Goal: Information Seeking & Learning: Learn about a topic

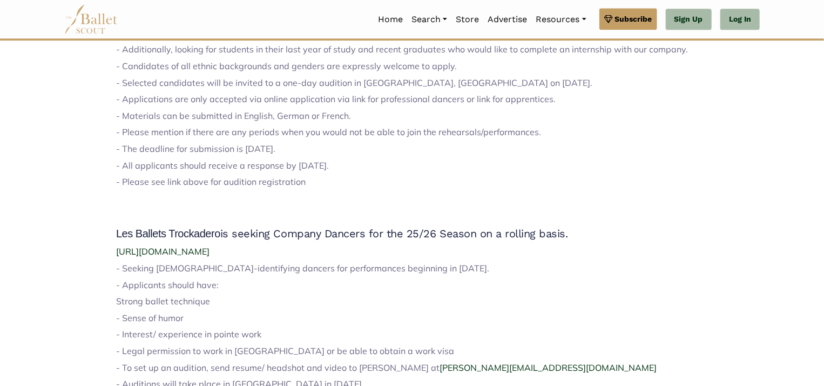
scroll to position [1296, 0]
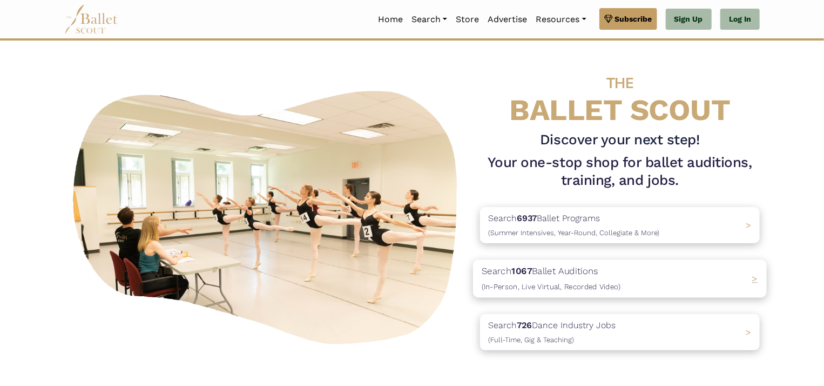
click at [750, 276] on div "Search 1067 Ballet Auditions (In-Person, Live Virtual, Recorded Video) >" at bounding box center [620, 279] width 294 height 38
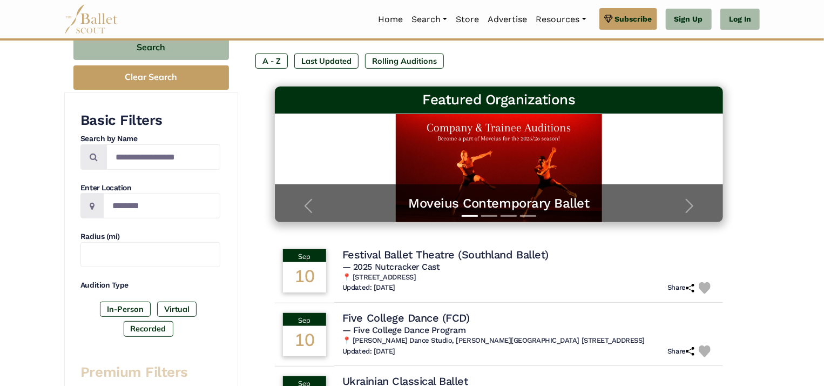
scroll to position [108, 0]
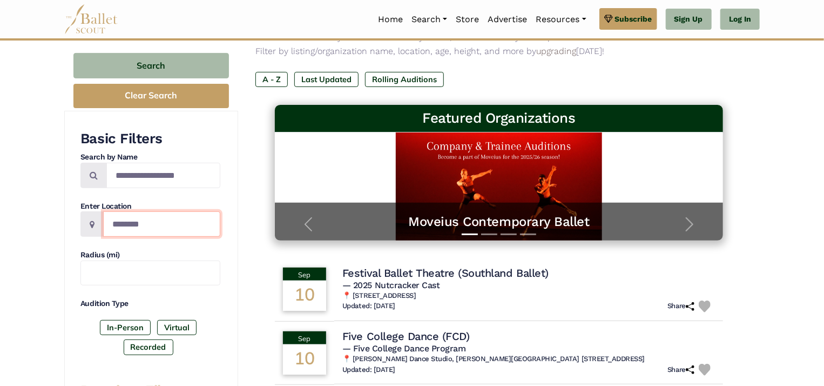
click at [136, 226] on input "Location" at bounding box center [161, 223] width 117 height 25
type input "*"
click at [196, 219] on input "******" at bounding box center [161, 223] width 117 height 25
type input "******"
click at [92, 225] on icon at bounding box center [92, 224] width 5 height 9
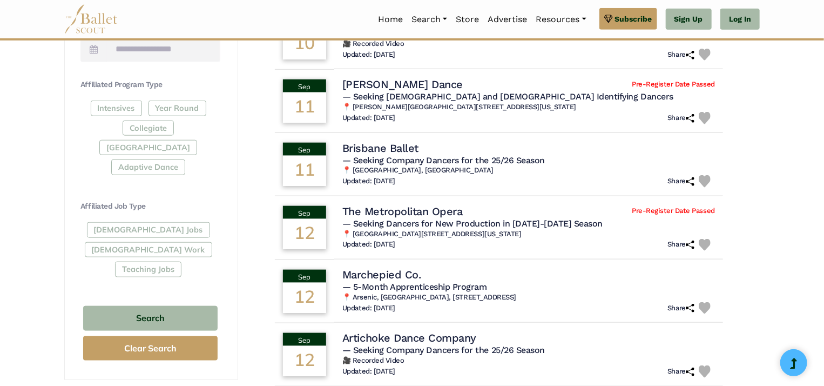
scroll to position [540, 0]
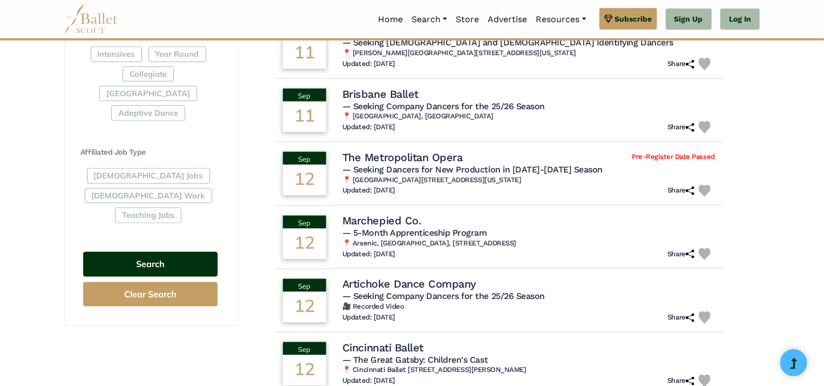
click at [153, 252] on button "Search" at bounding box center [150, 264] width 134 height 25
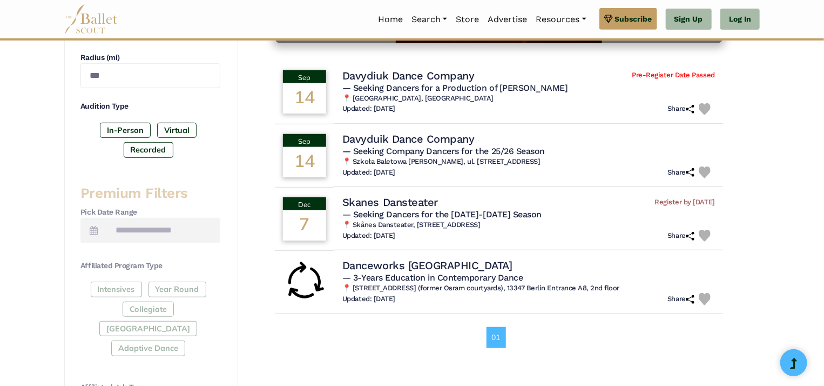
scroll to position [324, 0]
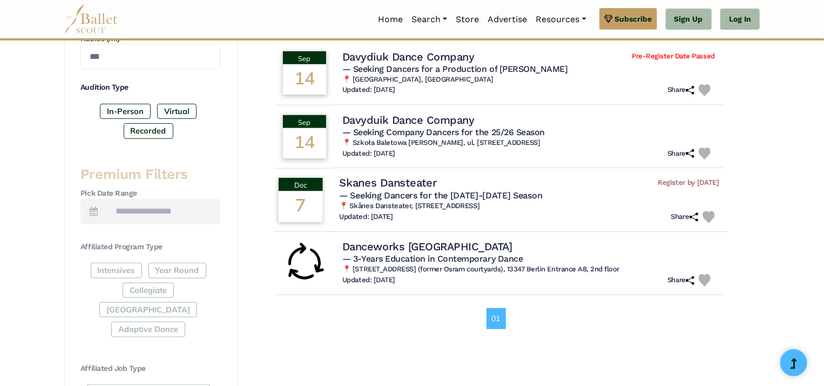
click at [393, 183] on h4 "Skanes Dansteater" at bounding box center [387, 183] width 97 height 15
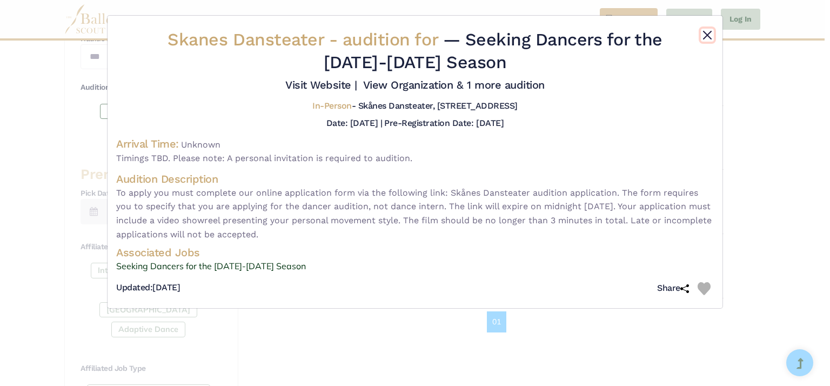
click at [707, 33] on button "Close" at bounding box center [707, 35] width 13 height 13
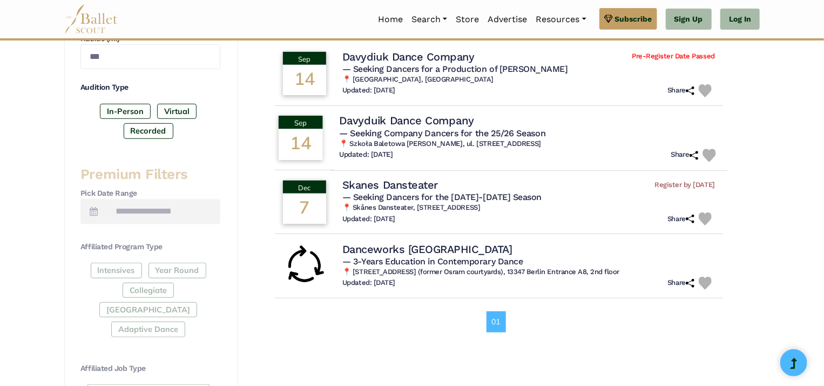
click at [432, 116] on h4 "Davyduik Dance Company" at bounding box center [406, 120] width 134 height 15
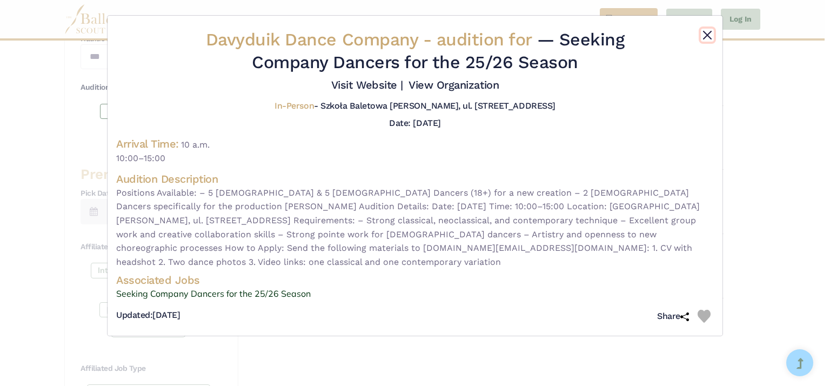
click at [706, 32] on button "Close" at bounding box center [707, 35] width 13 height 13
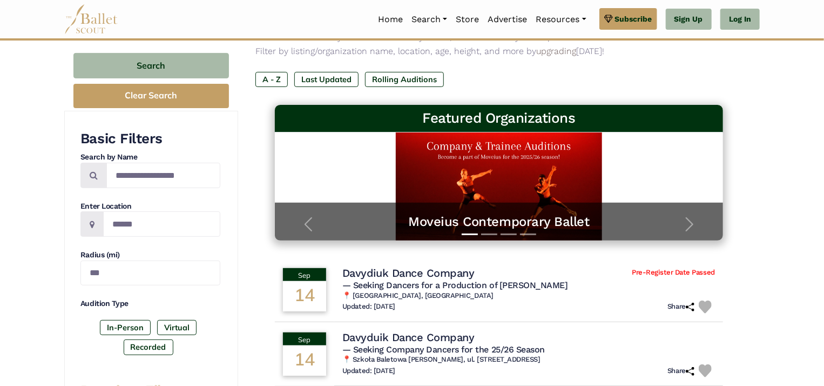
scroll to position [162, 0]
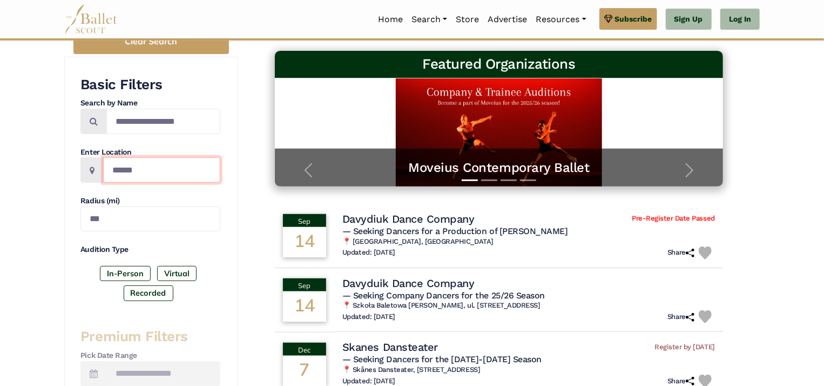
drag, startPoint x: 152, startPoint y: 169, endPoint x: 102, endPoint y: 170, distance: 50.2
click at [102, 170] on div "******" at bounding box center [150, 169] width 140 height 25
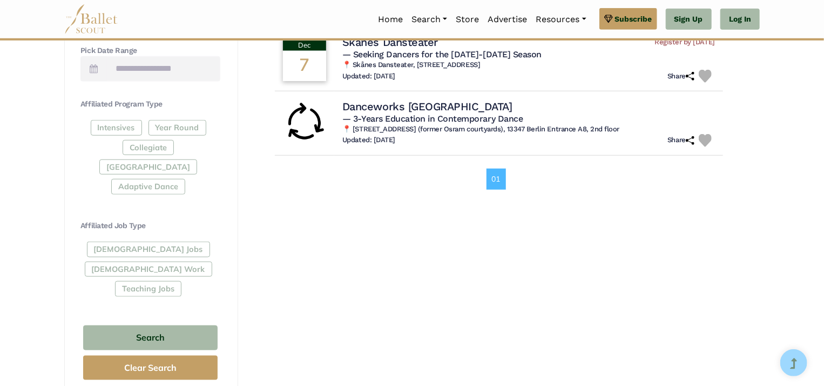
scroll to position [486, 0]
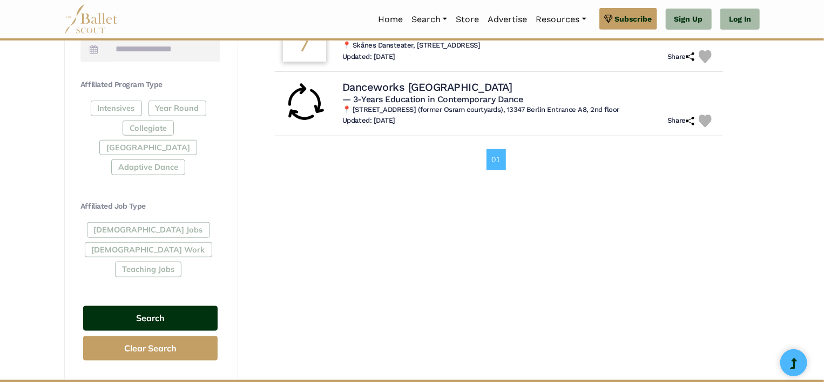
type input "******"
click at [156, 306] on button "Search" at bounding box center [150, 318] width 134 height 25
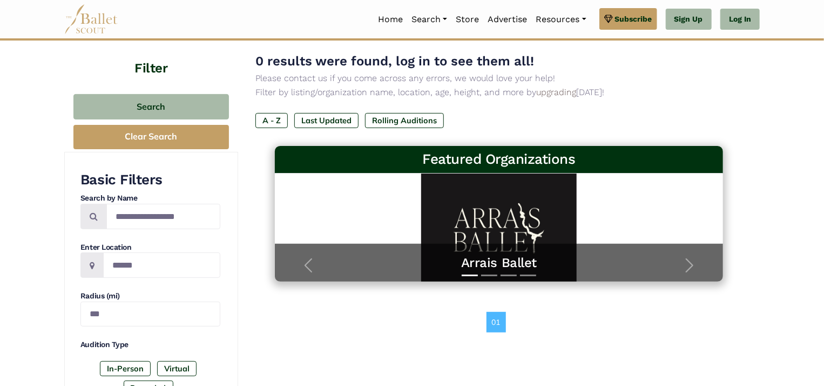
scroll to position [108, 0]
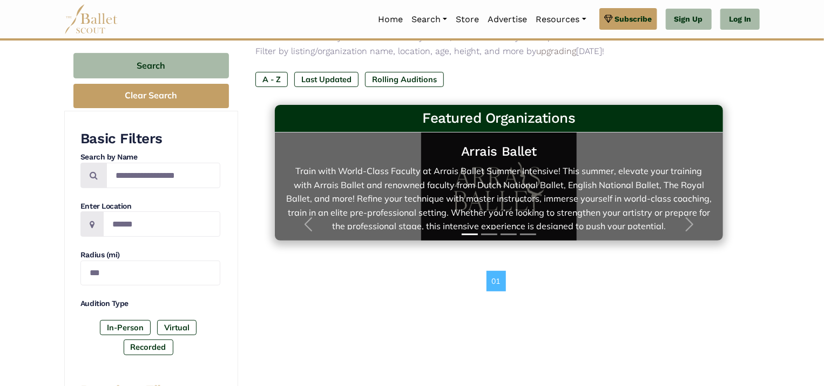
click at [499, 199] on link "Arrais Ballet Train with World-Class Faculty at Arrais Ballet Summer Intensive!…" at bounding box center [499, 186] width 427 height 86
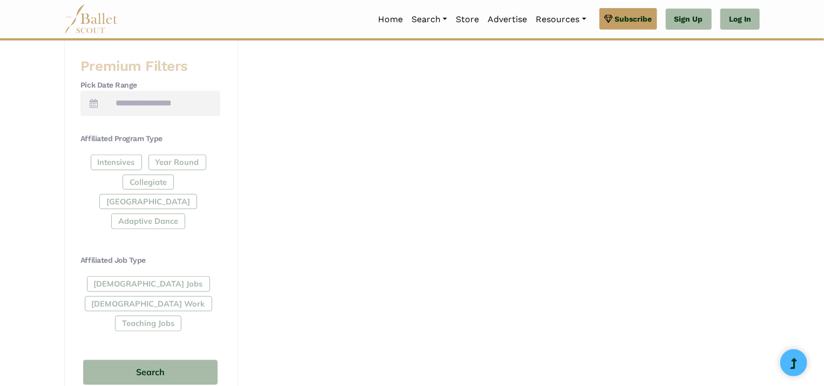
scroll to position [486, 0]
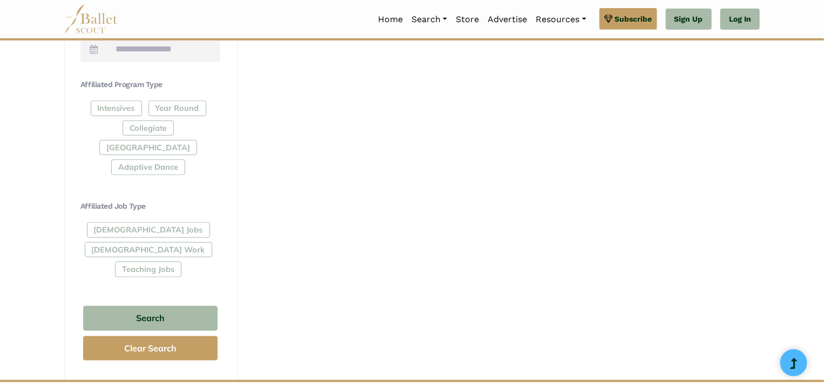
click at [134, 222] on div "[DEMOGRAPHIC_DATA] Jobs [DEMOGRAPHIC_DATA] Work Teaching Jobs" at bounding box center [150, 251] width 140 height 59
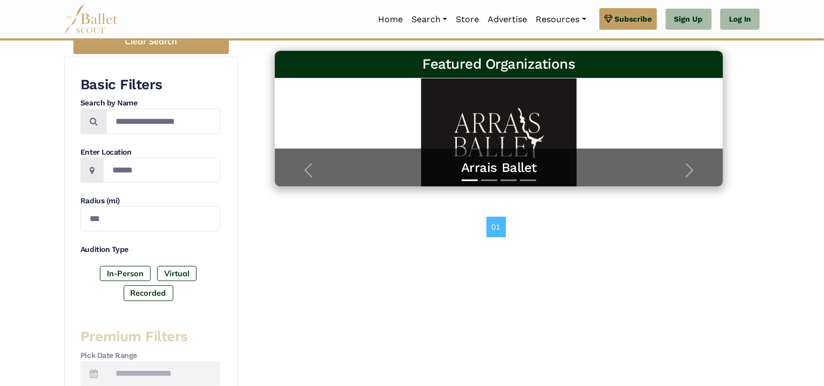
scroll to position [108, 0]
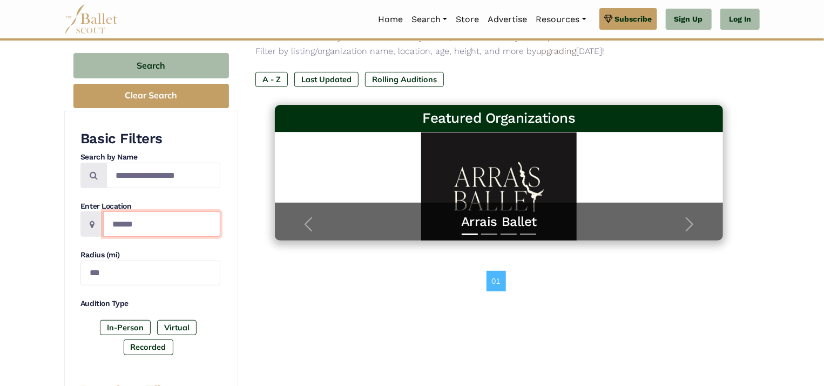
drag, startPoint x: 147, startPoint y: 225, endPoint x: 90, endPoint y: 225, distance: 57.3
click at [90, 225] on div "******" at bounding box center [150, 223] width 140 height 25
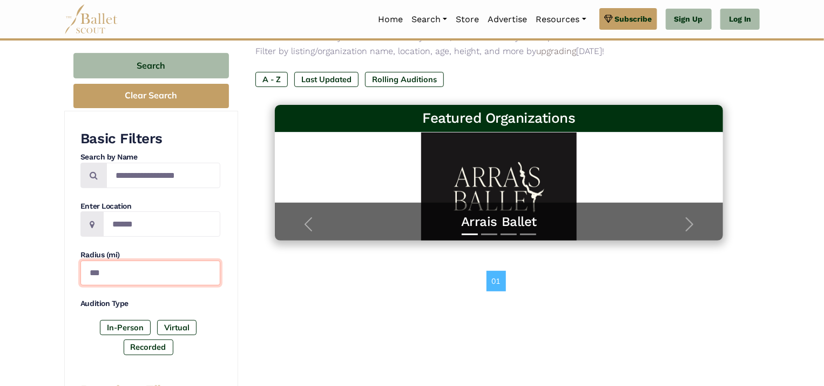
drag, startPoint x: 110, startPoint y: 274, endPoint x: 63, endPoint y: 267, distance: 47.5
click at [63, 267] on div "Filter Search Clear Search Basic Filters Search by Name Enter Location ****** R…" at bounding box center [412, 374] width 713 height 765
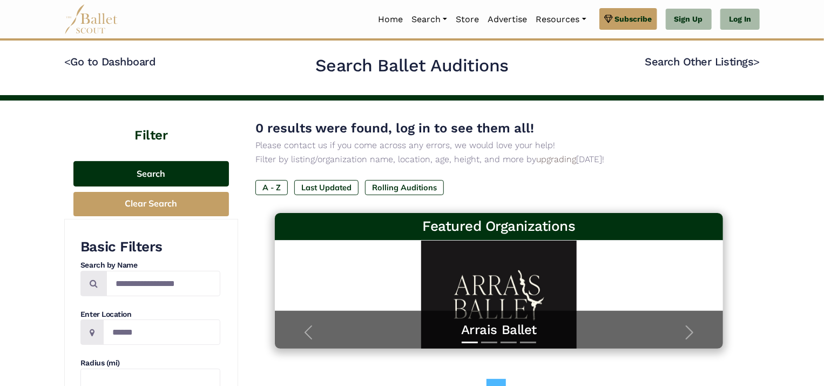
click at [151, 172] on button "Search" at bounding box center [151, 173] width 156 height 25
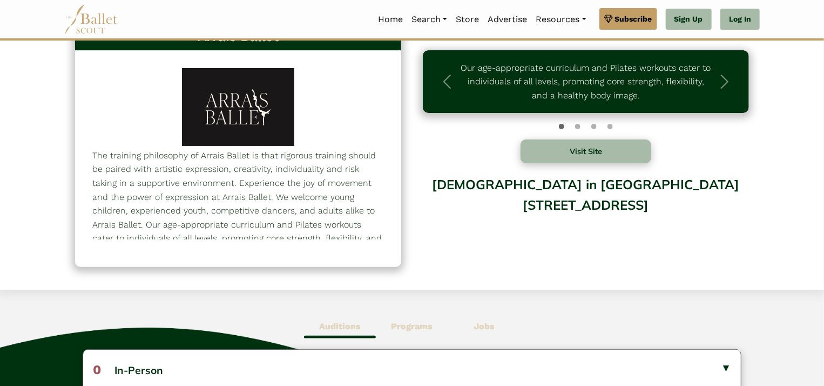
scroll to position [54, 0]
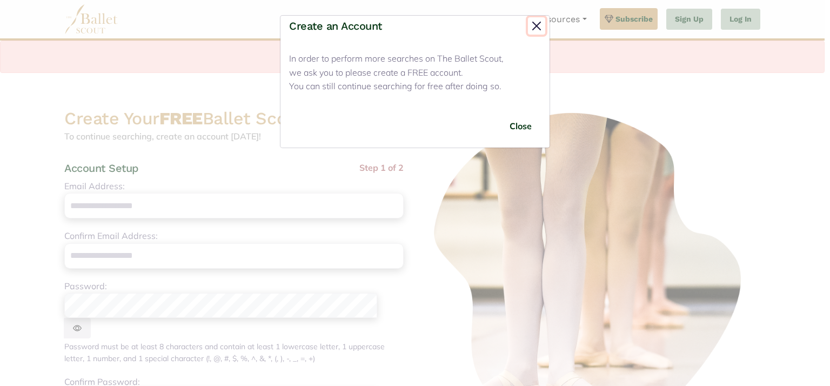
click at [534, 24] on button "Close" at bounding box center [536, 25] width 17 height 17
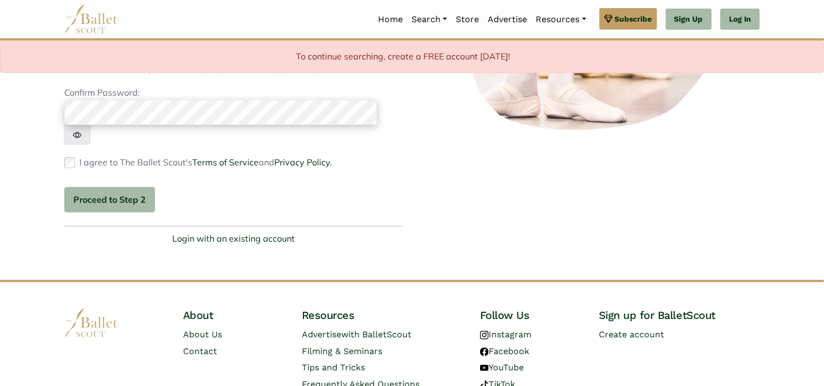
scroll to position [299, 0]
